Goal: Task Accomplishment & Management: Use online tool/utility

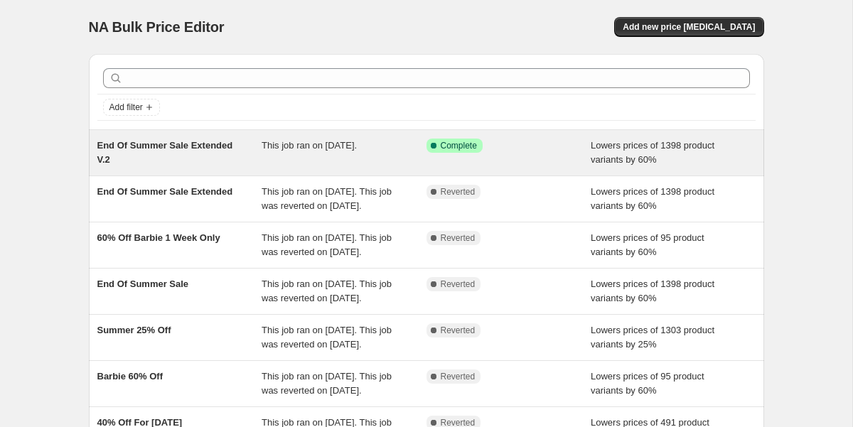
click at [159, 151] on div "End Of Summer Sale Extended V.2" at bounding box center [179, 153] width 165 height 28
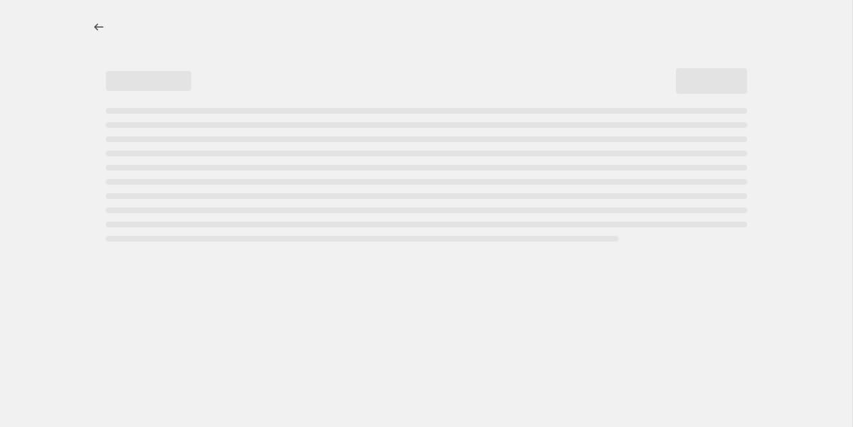
select select "percentage"
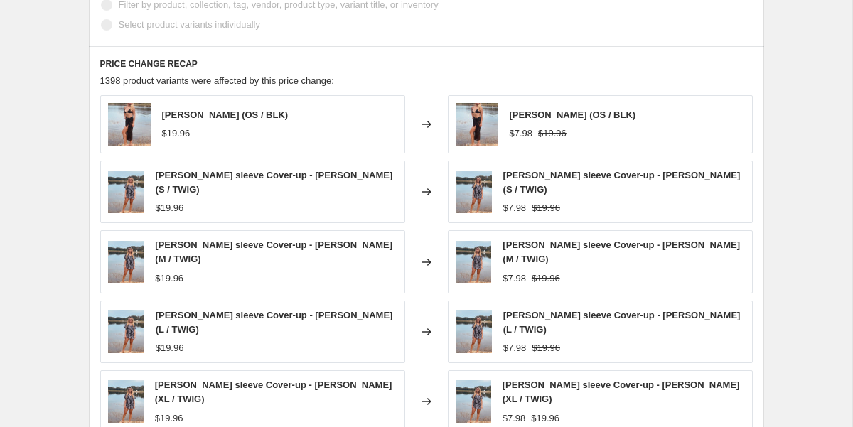
scroll to position [1115, 0]
